Goal: Information Seeking & Learning: Learn about a topic

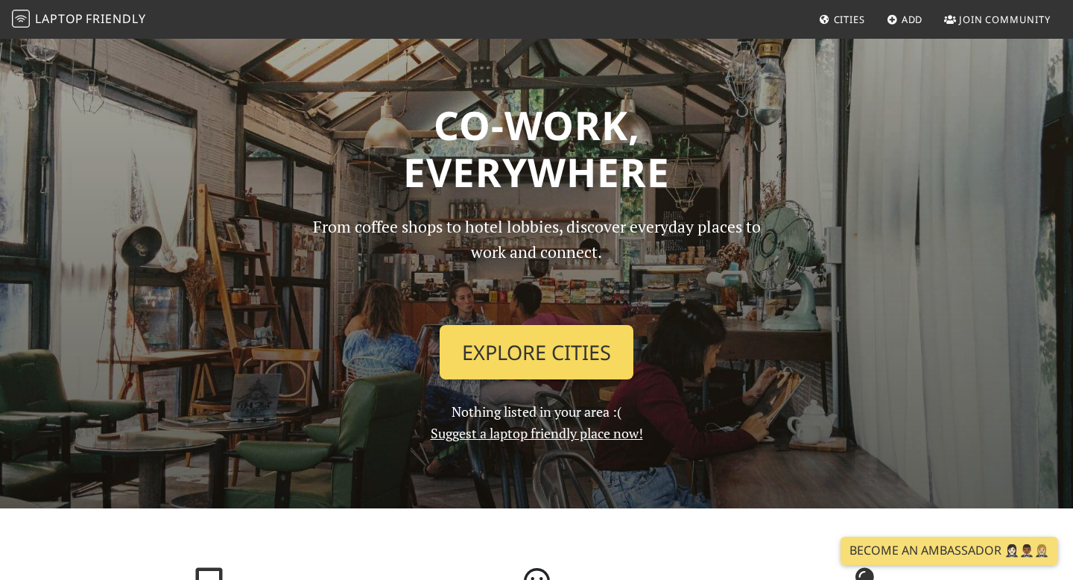
click at [535, 355] on link "Explore Cities" at bounding box center [537, 352] width 194 height 55
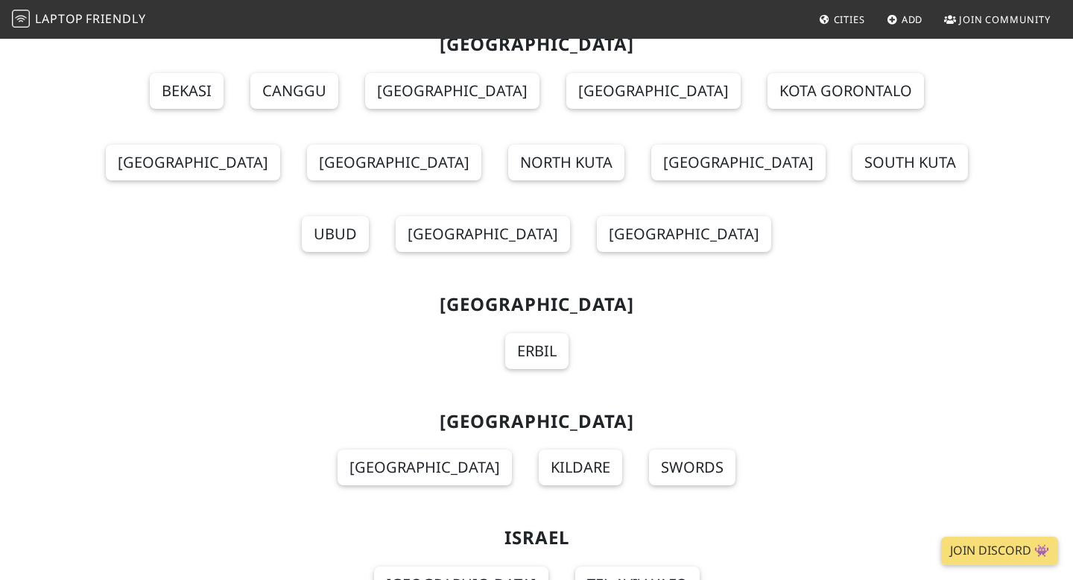
scroll to position [7375, 0]
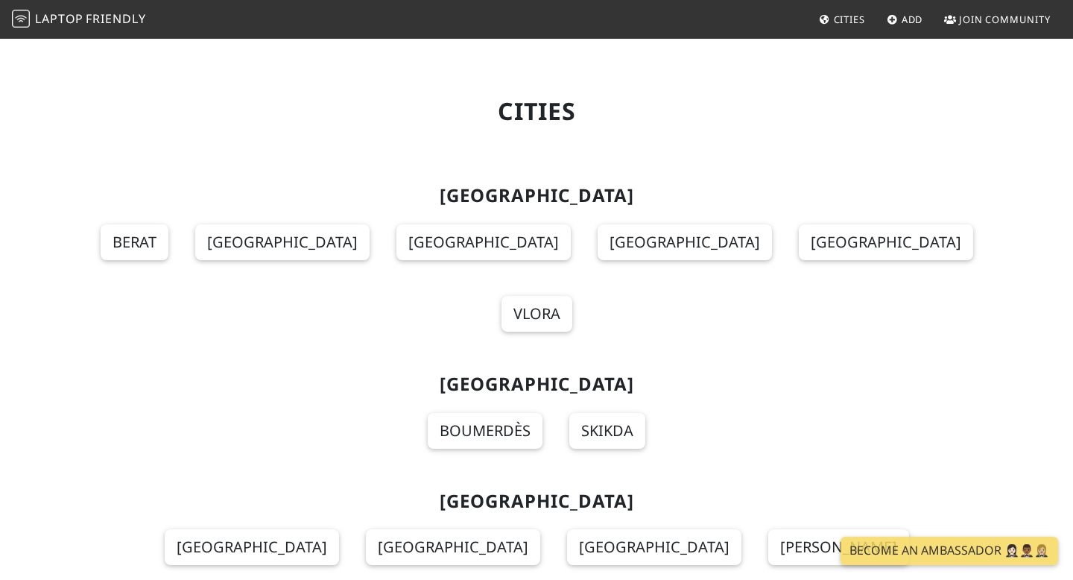
scroll to position [7375, 0]
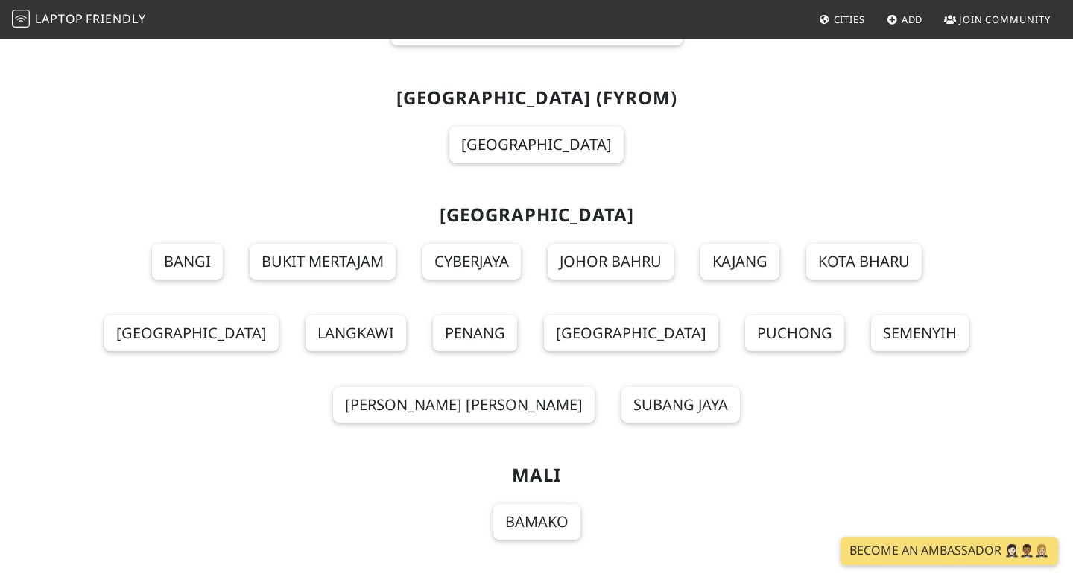
scroll to position [10211, 0]
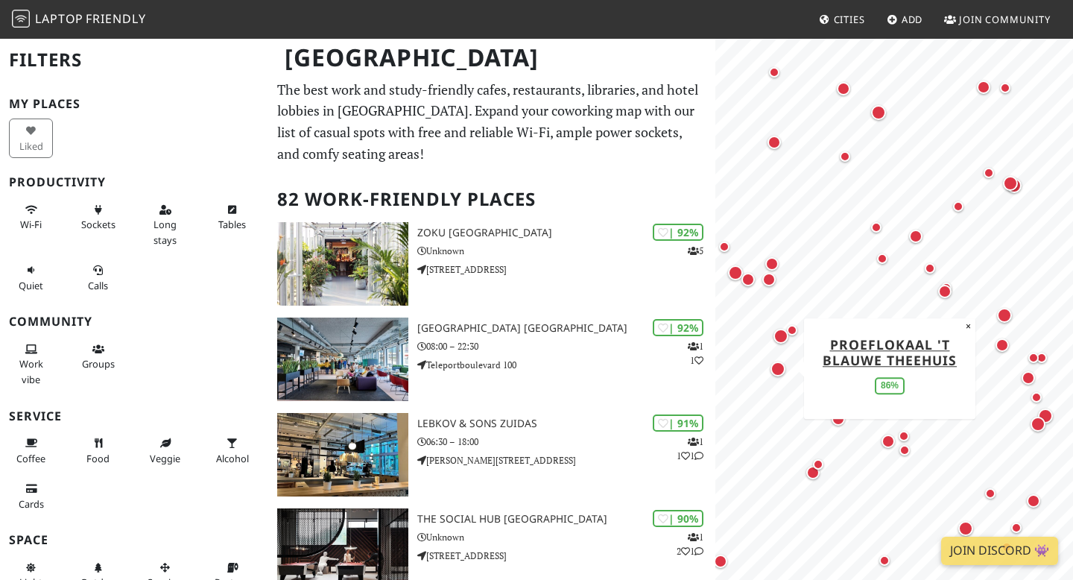
click at [780, 366] on div "Map marker" at bounding box center [778, 369] width 15 height 15
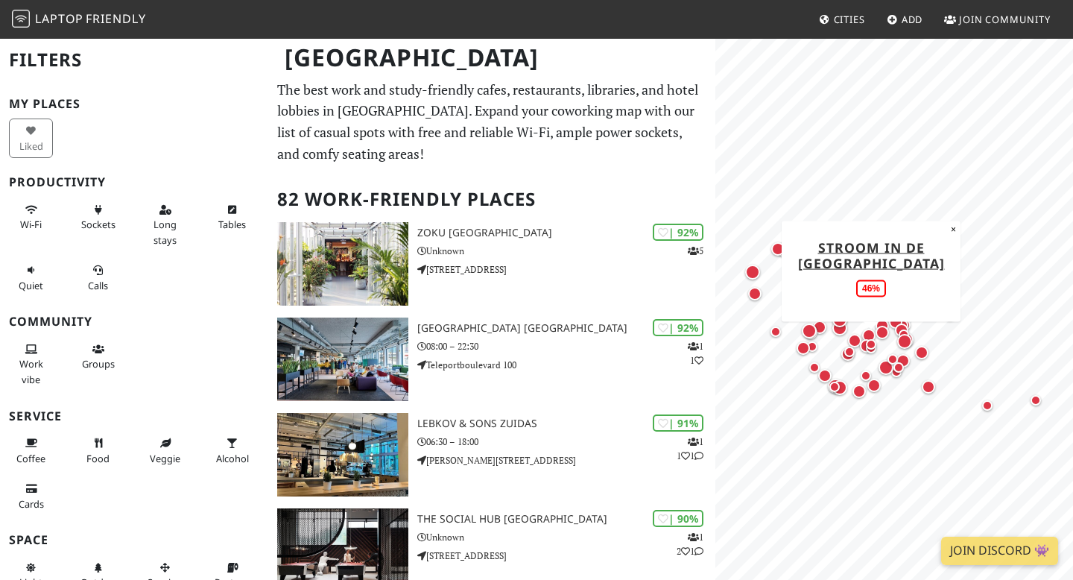
click at [871, 354] on div "Map marker" at bounding box center [872, 348] width 18 height 18
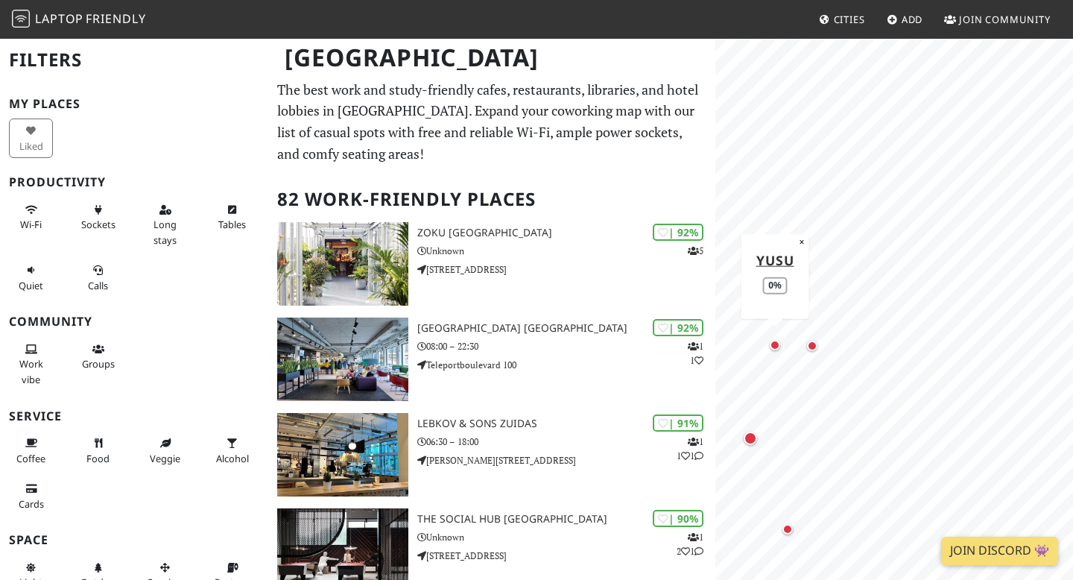
click at [777, 350] on div "Map marker" at bounding box center [775, 345] width 18 height 18
